Goal: Information Seeking & Learning: Learn about a topic

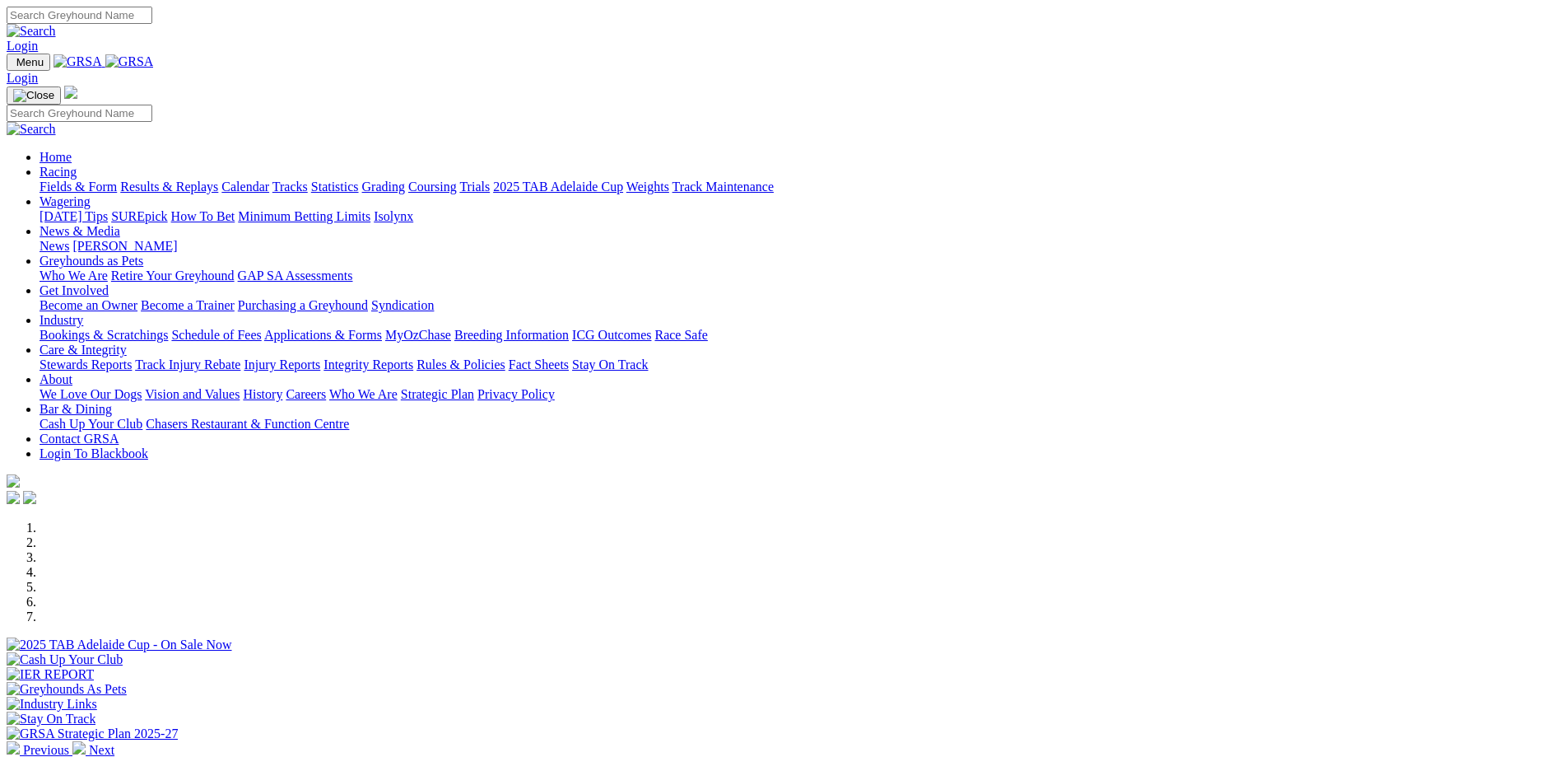
scroll to position [412, 0]
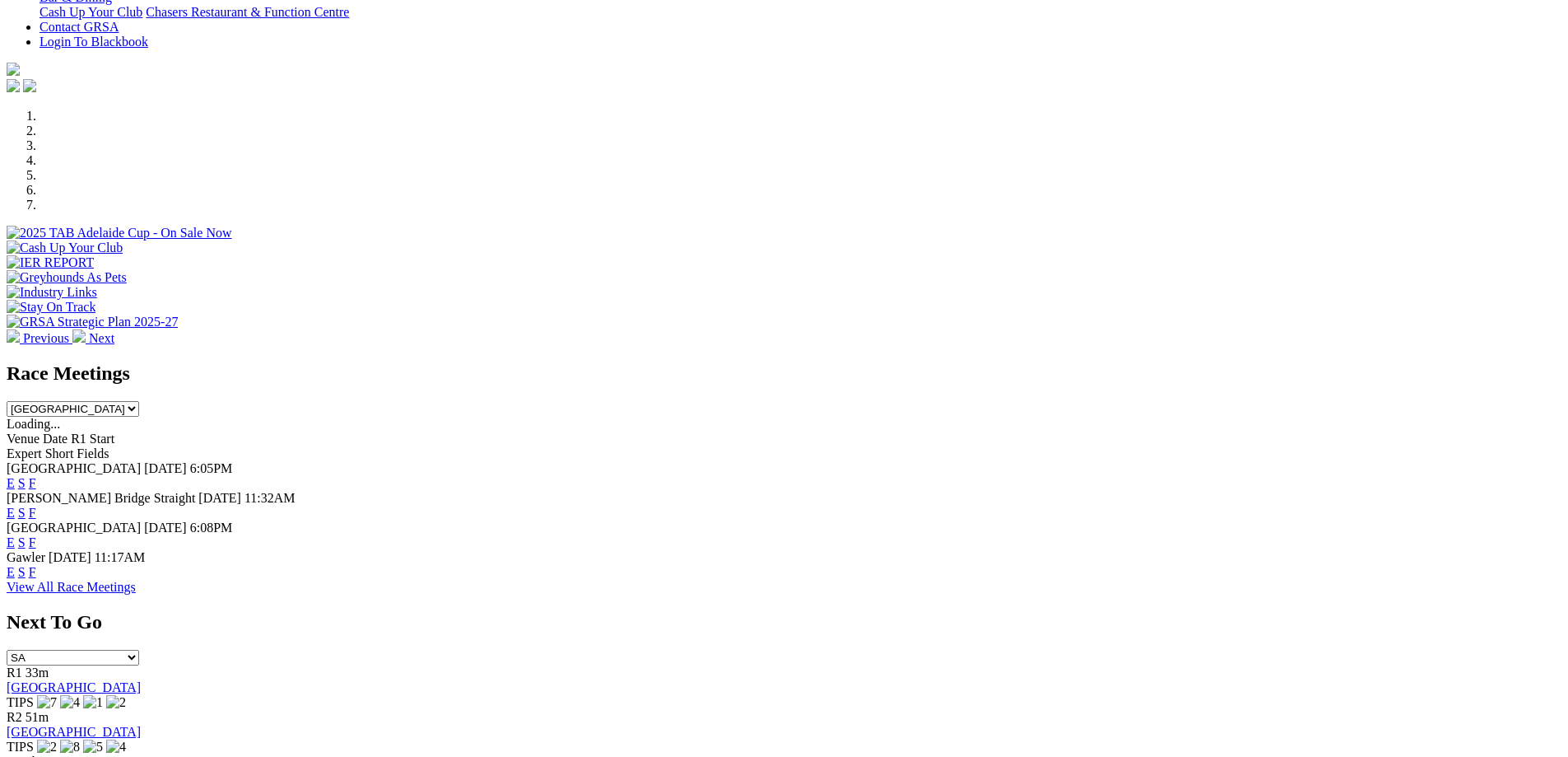
click at [136, 592] on link "View All Race Meetings" at bounding box center [71, 587] width 129 height 14
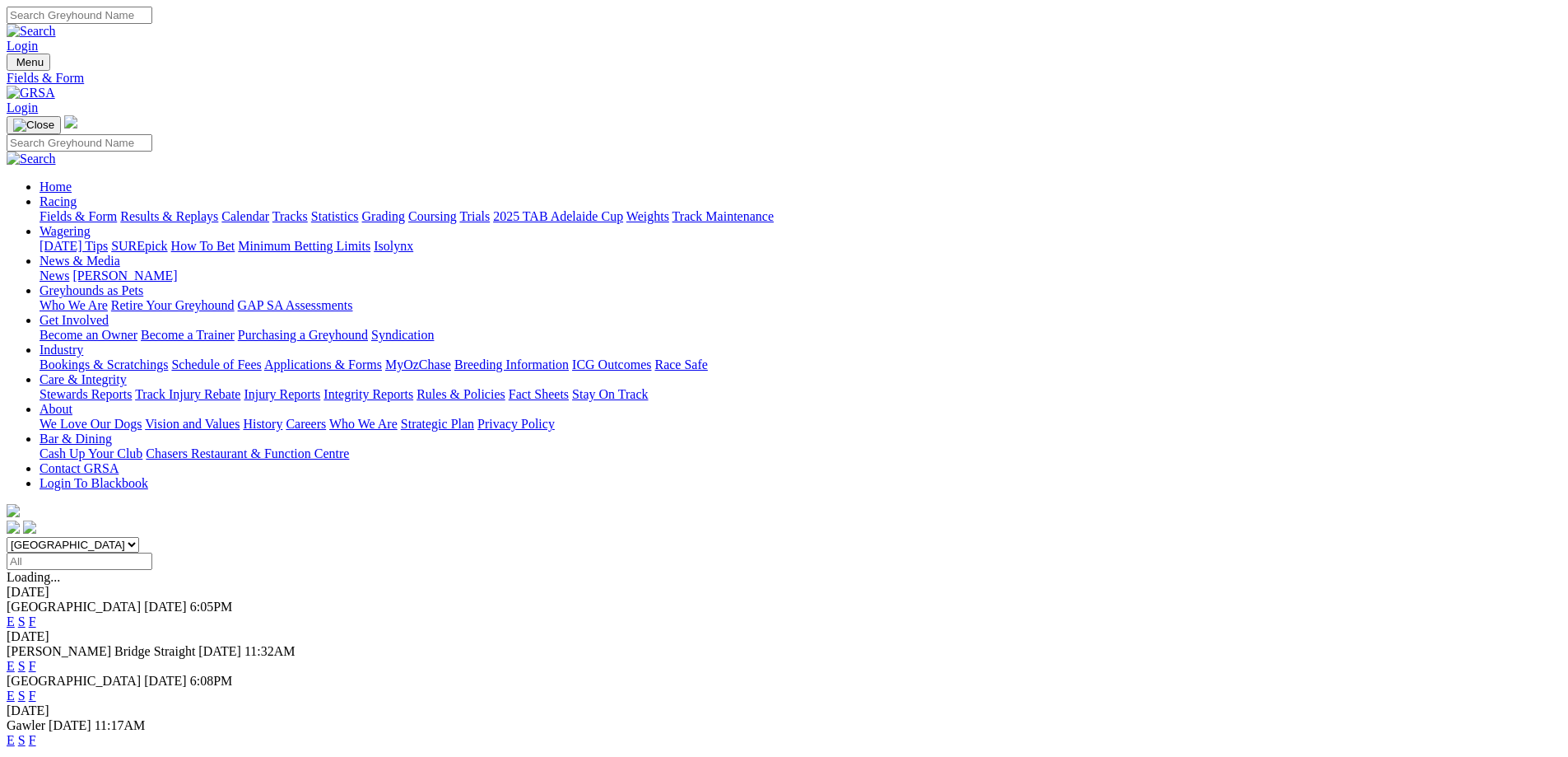
click at [152, 552] on input "Select date" at bounding box center [79, 561] width 145 height 18
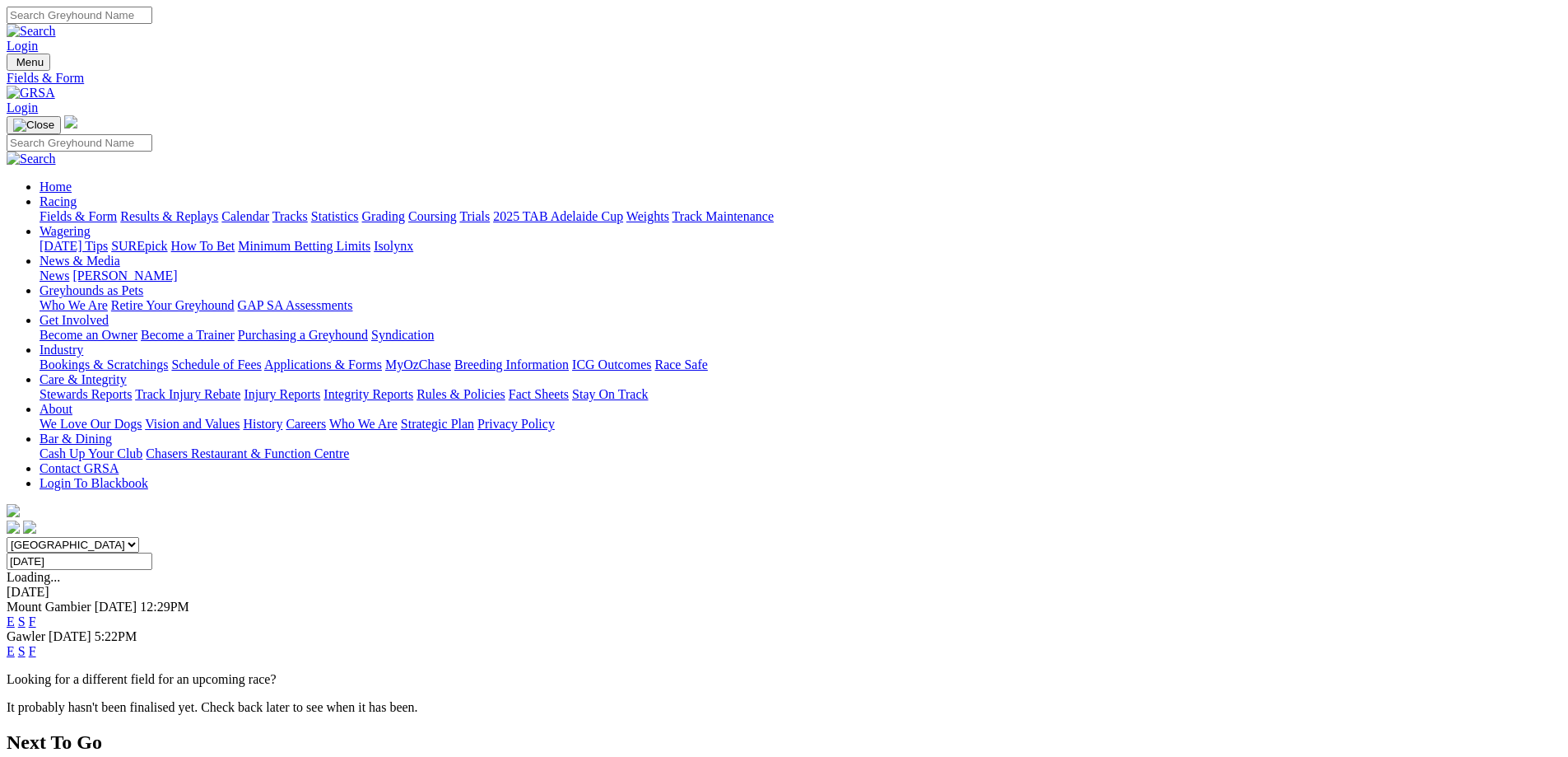
click at [152, 552] on input "[DATE]" at bounding box center [79, 561] width 145 height 18
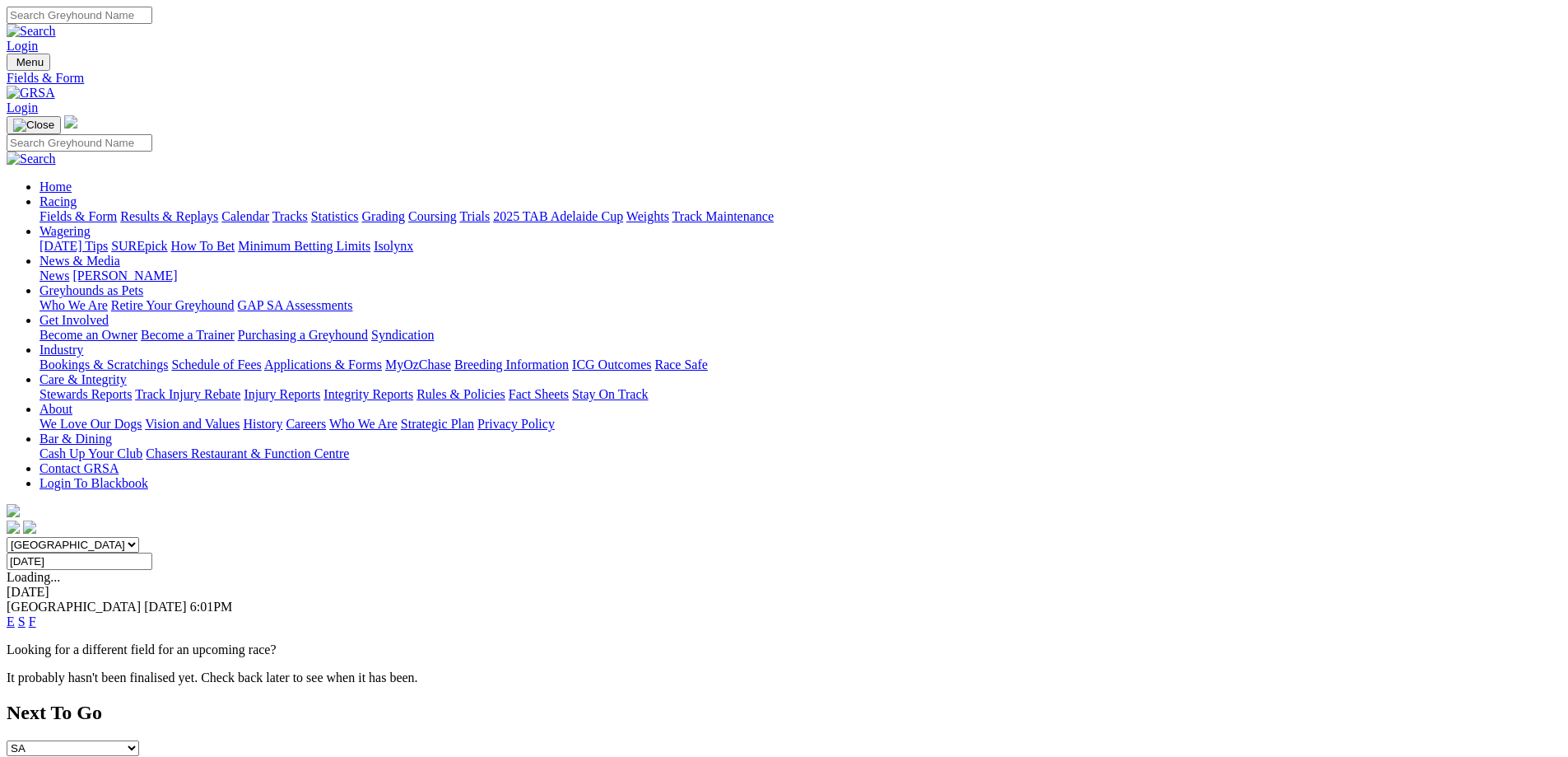
click at [152, 552] on input "[DATE]" at bounding box center [79, 561] width 145 height 18
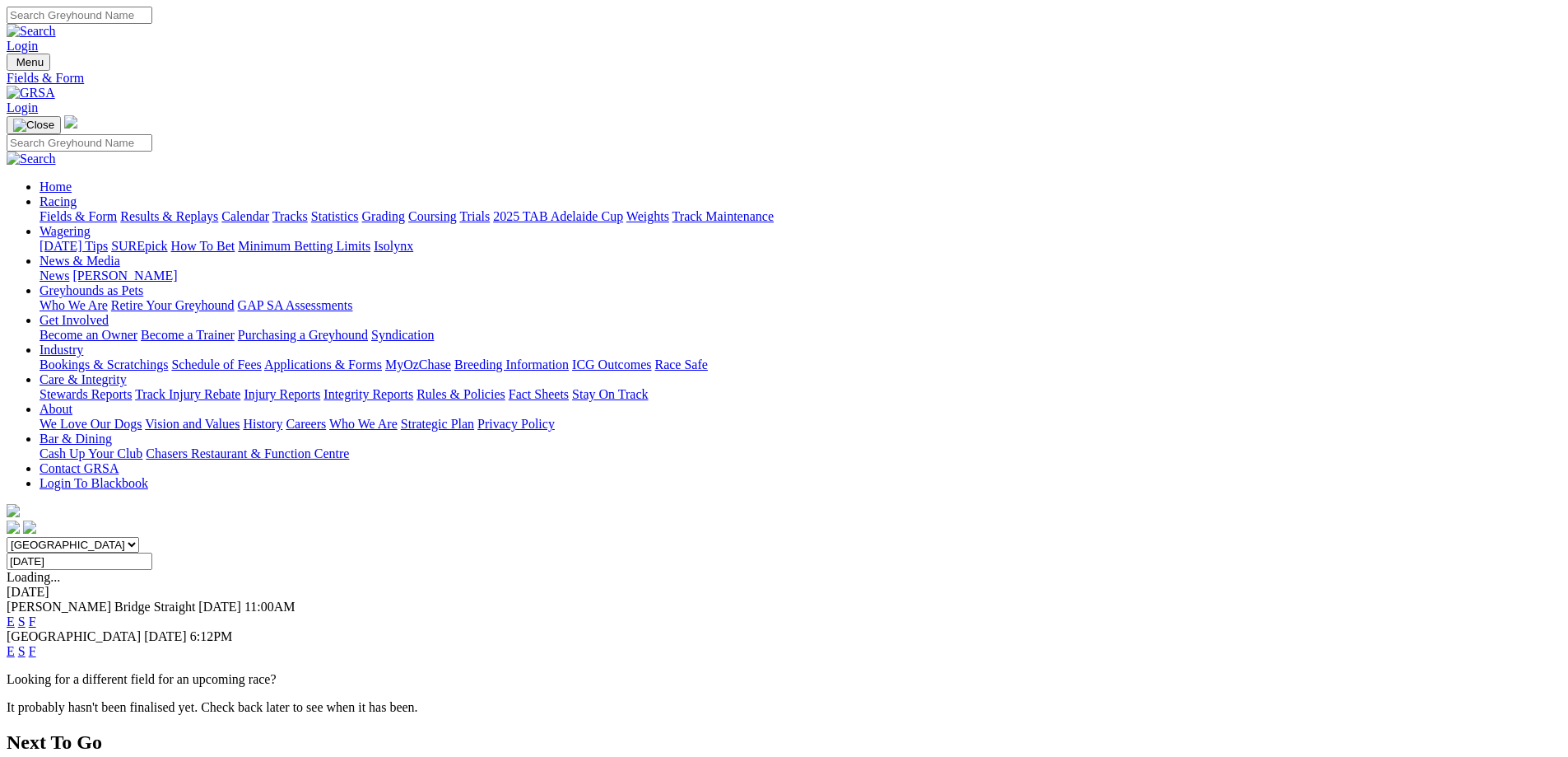
click at [152, 552] on input "[DATE]" at bounding box center [79, 561] width 145 height 18
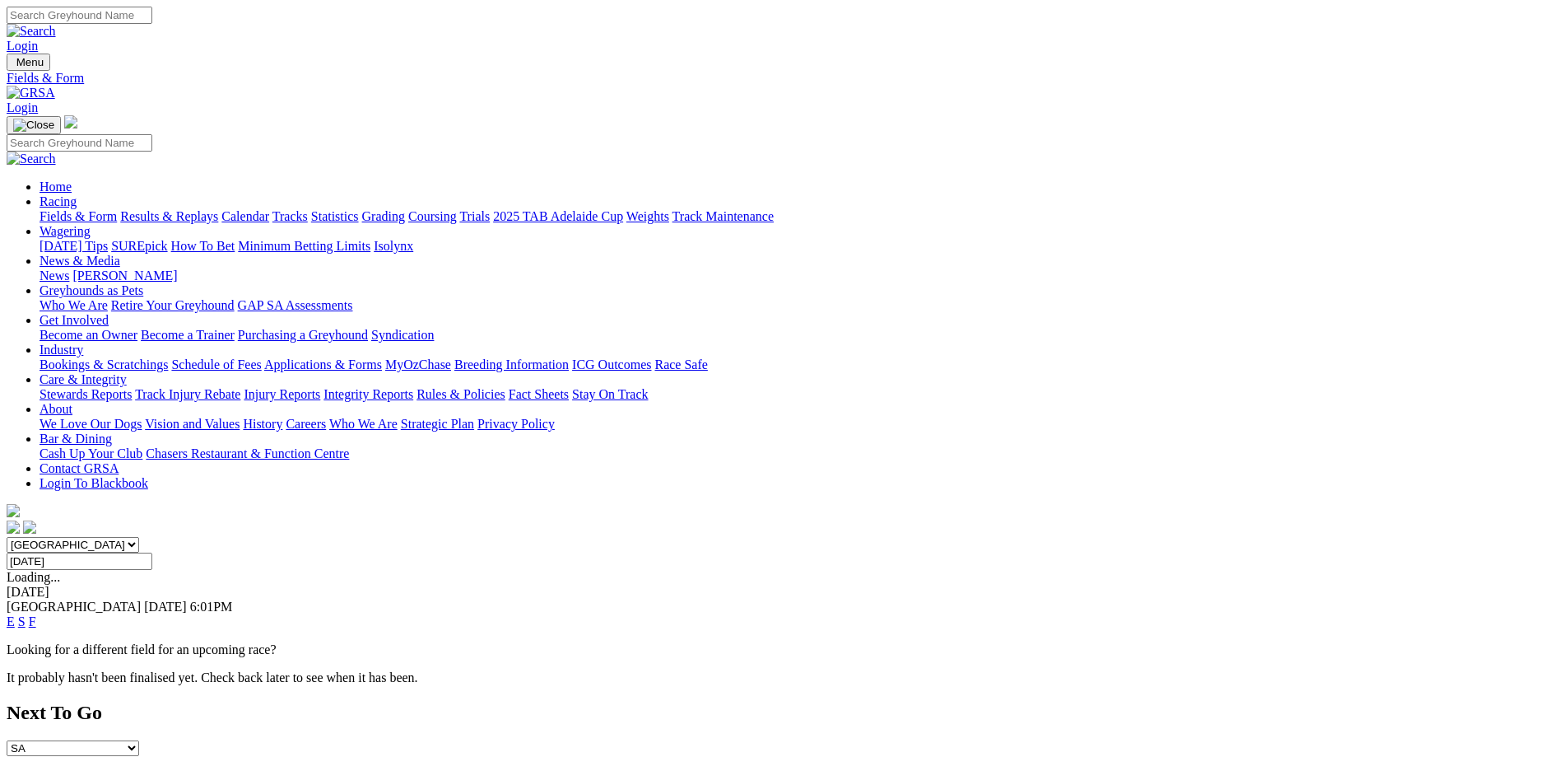
click at [152, 552] on input "[DATE]" at bounding box center [79, 561] width 145 height 18
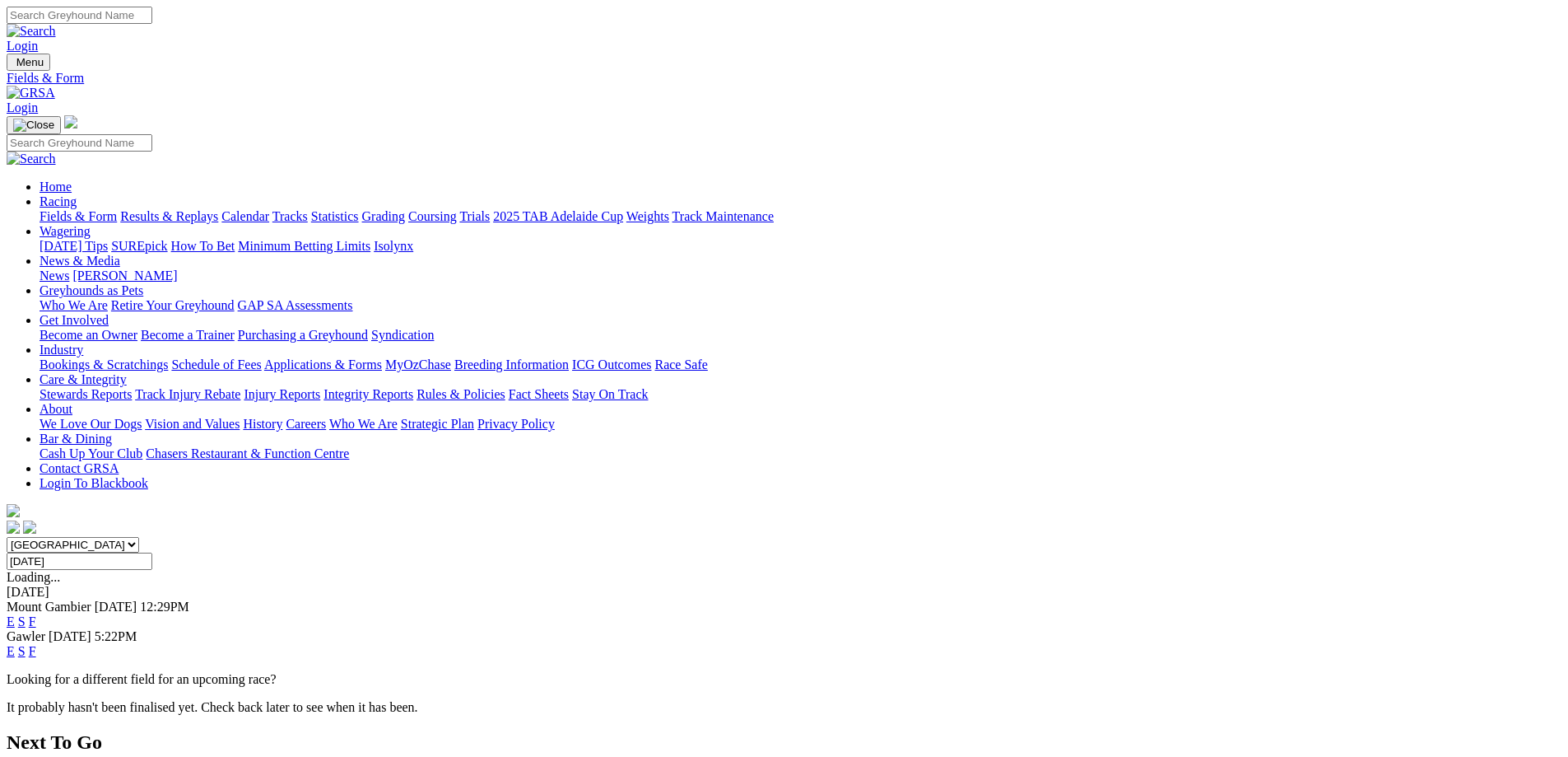
click at [152, 552] on input "[DATE]" at bounding box center [79, 561] width 145 height 18
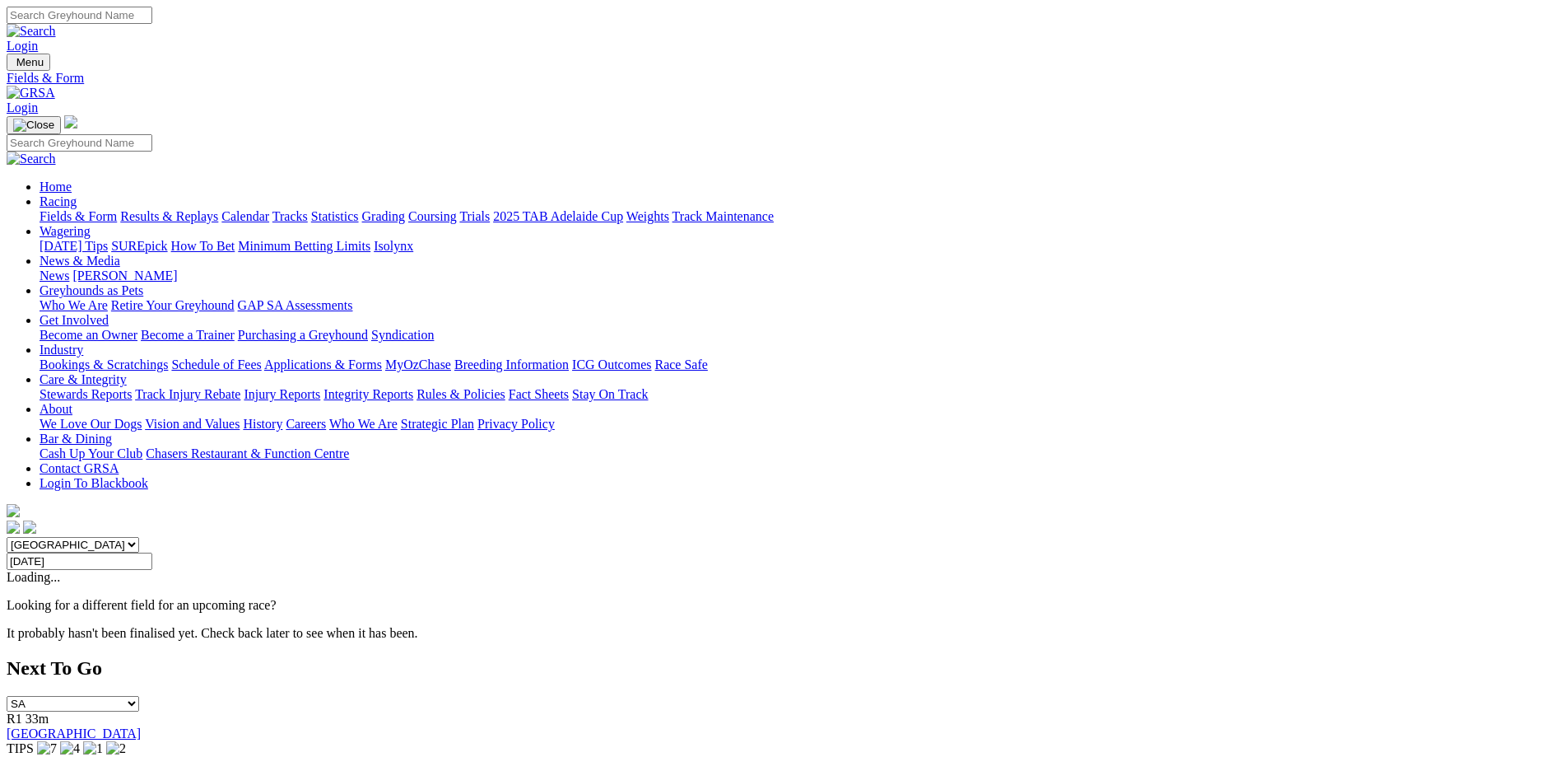
click at [152, 552] on input "[DATE]" at bounding box center [79, 561] width 145 height 18
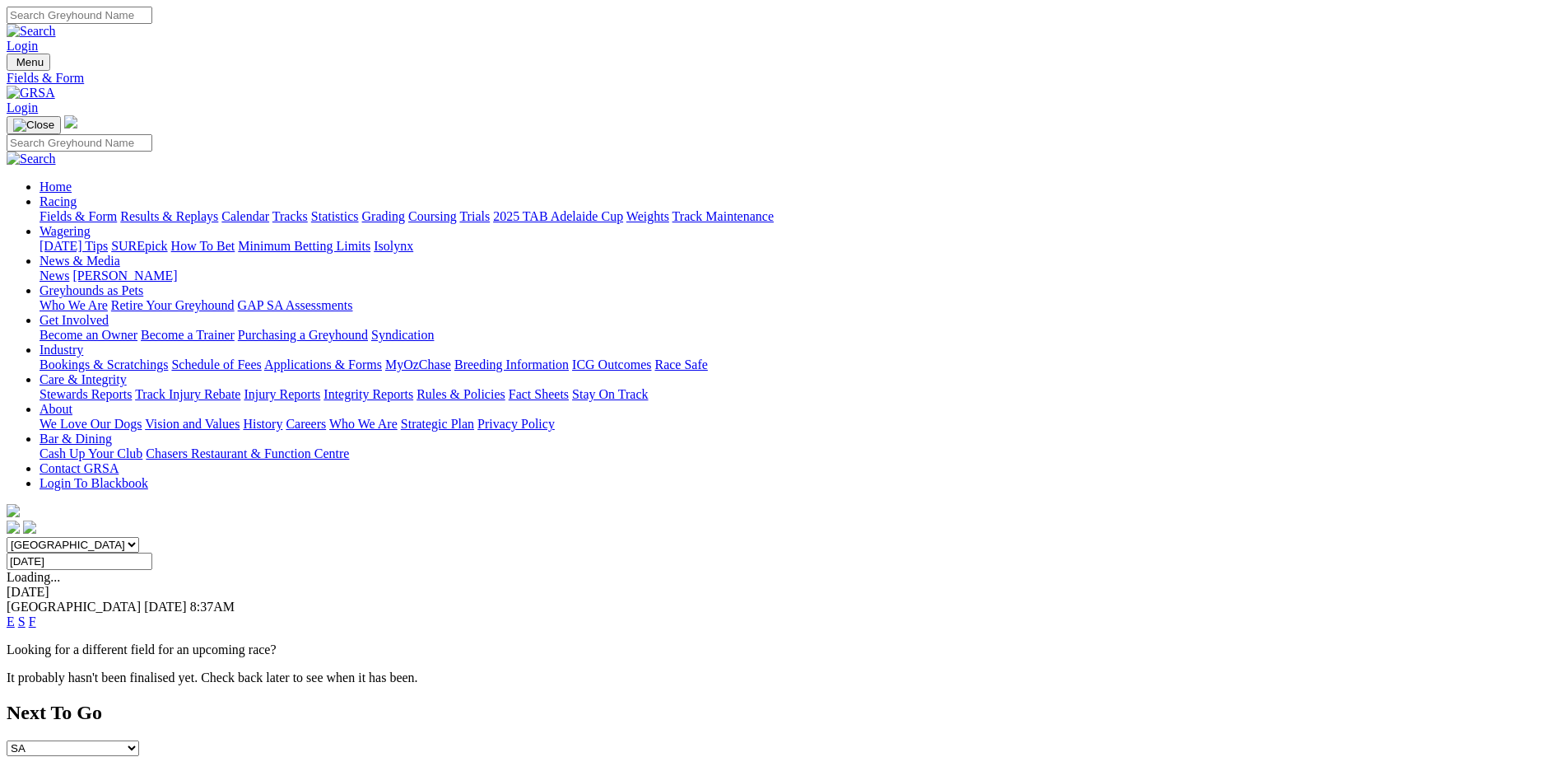
click at [152, 552] on input "[DATE]" at bounding box center [79, 561] width 145 height 18
type input "[DATE], [DATE]"
